Goal: Transaction & Acquisition: Purchase product/service

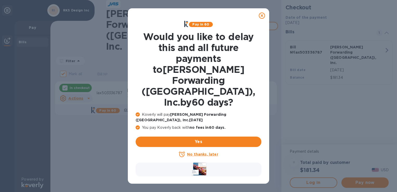
click at [261, 15] on icon at bounding box center [262, 15] width 6 height 6
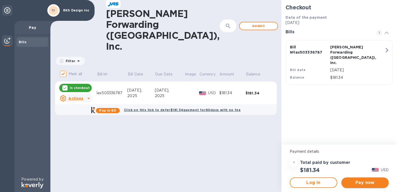
click at [362, 182] on span "Pay now" at bounding box center [364, 182] width 39 height 6
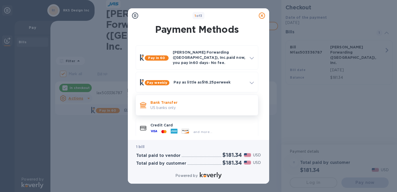
click at [188, 105] on p "US banks only." at bounding box center [201, 107] width 103 height 5
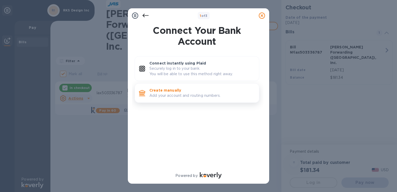
click at [175, 89] on p "Create manually" at bounding box center [201, 90] width 105 height 5
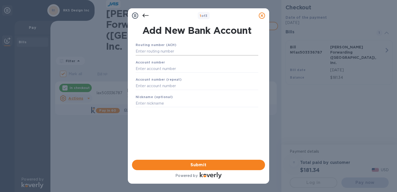
click at [143, 53] on input "text" at bounding box center [197, 52] width 123 height 8
paste input "121042882"
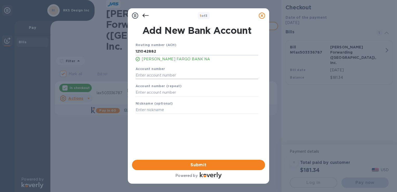
type input "121042882"
click at [155, 77] on input "text" at bounding box center [197, 75] width 123 height 8
paste input "8480566218"
type input "8480566218"
click at [158, 96] on input "text" at bounding box center [197, 93] width 123 height 8
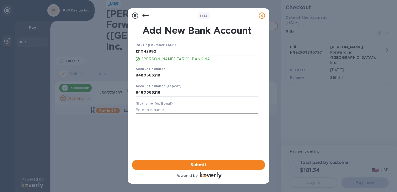
type input "8480566218"
click at [176, 110] on input "text" at bounding box center [197, 110] width 123 height 8
type input "d"
type input "D&A"
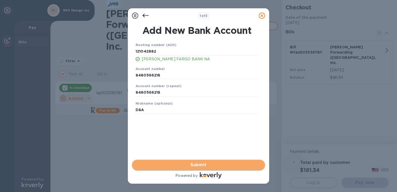
click at [196, 163] on span "Submit" at bounding box center [198, 165] width 125 height 6
